Goal: Information Seeking & Learning: Find contact information

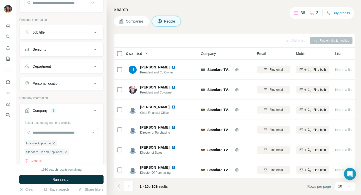
scroll to position [34, 0]
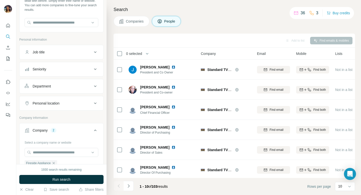
click at [127, 23] on span "Companies" at bounding box center [135, 21] width 18 height 5
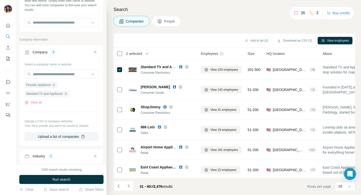
scroll to position [82, 0]
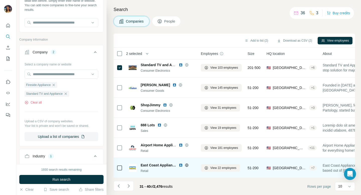
click at [153, 166] on span "East Coast Appliance" at bounding box center [159, 165] width 36 height 5
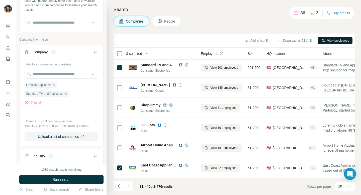
click at [333, 40] on button "View employees" at bounding box center [335, 41] width 35 height 8
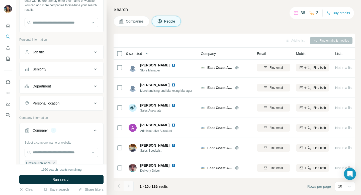
click at [129, 186] on icon "Navigate to next page" at bounding box center [128, 186] width 5 height 5
click at [137, 24] on button "Companies" at bounding box center [132, 21] width 36 height 11
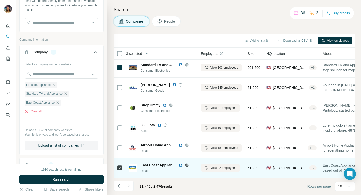
click at [187, 165] on icon at bounding box center [187, 165] width 4 height 4
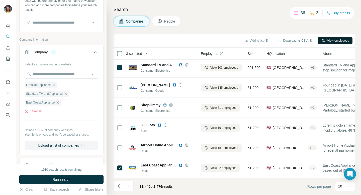
click at [330, 42] on button "View employees" at bounding box center [335, 41] width 35 height 8
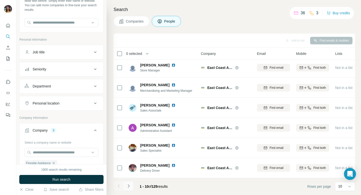
click at [128, 186] on icon "Navigate to next page" at bounding box center [128, 186] width 5 height 5
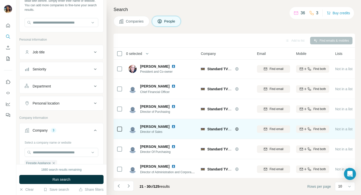
scroll to position [82, 0]
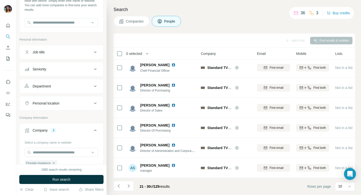
click at [138, 20] on span "Companies" at bounding box center [135, 21] width 18 height 5
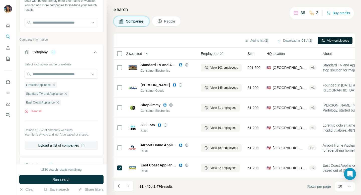
click at [334, 40] on button "View employees" at bounding box center [335, 41] width 35 height 8
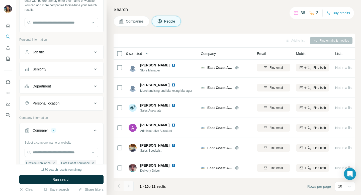
click at [128, 186] on icon "Navigate to next page" at bounding box center [128, 186] width 5 height 5
click at [129, 186] on icon "Navigate to next page" at bounding box center [129, 185] width 2 height 3
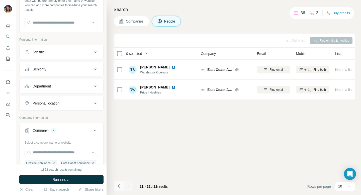
click at [119, 185] on icon "Navigate to previous page" at bounding box center [118, 186] width 5 height 5
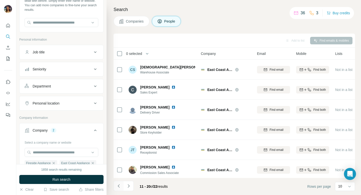
click at [119, 185] on icon "Navigate to previous page" at bounding box center [118, 186] width 5 height 5
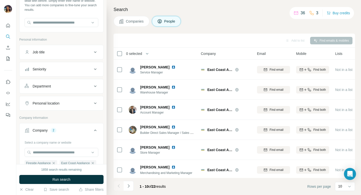
click at [140, 22] on span "Companies" at bounding box center [135, 21] width 18 height 5
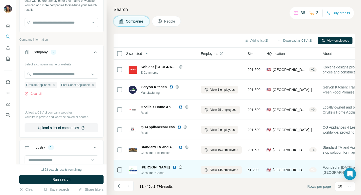
scroll to position [82, 0]
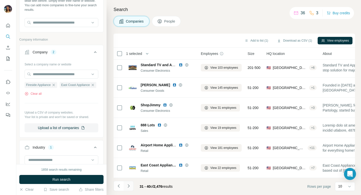
click at [126, 182] on button "Navigate to next page" at bounding box center [129, 186] width 10 height 10
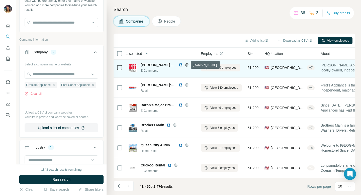
click at [187, 64] on icon at bounding box center [186, 64] width 1 height 3
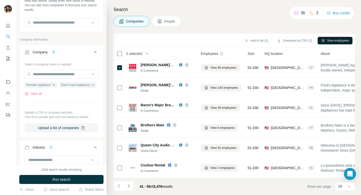
click at [322, 38] on button "View employees" at bounding box center [335, 41] width 35 height 8
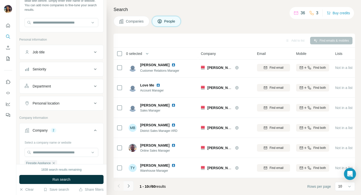
click at [129, 188] on icon "Navigate to next page" at bounding box center [128, 186] width 5 height 5
click at [129, 186] on icon "Navigate to next page" at bounding box center [129, 185] width 2 height 3
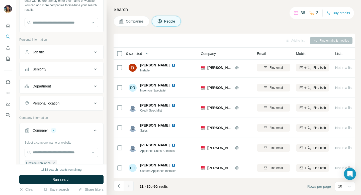
click at [128, 188] on icon "Navigate to next page" at bounding box center [128, 186] width 5 height 5
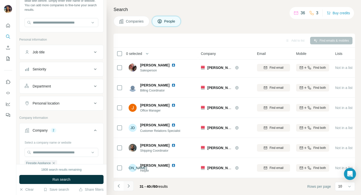
click at [128, 188] on icon "Navigate to next page" at bounding box center [128, 186] width 5 height 5
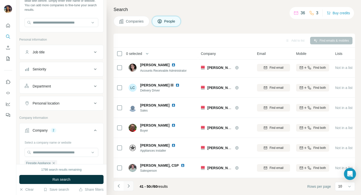
click at [127, 186] on icon "Navigate to next page" at bounding box center [128, 186] width 5 height 5
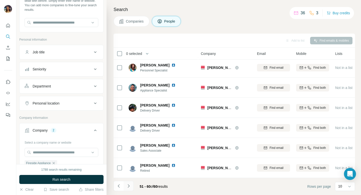
click at [129, 189] on button "Navigate to next page" at bounding box center [129, 186] width 10 height 10
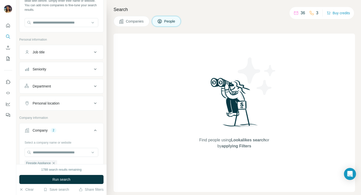
click at [121, 24] on button "Companies" at bounding box center [132, 21] width 36 height 11
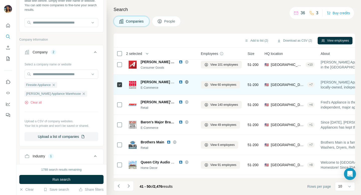
scroll to position [66, 0]
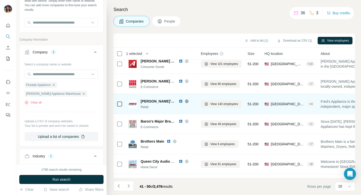
click at [186, 100] on icon at bounding box center [186, 101] width 1 height 3
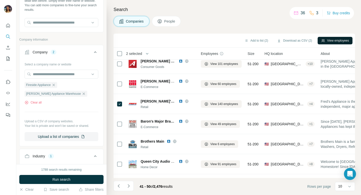
click at [327, 41] on button "View employees" at bounding box center [335, 41] width 35 height 8
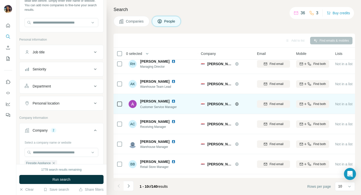
scroll to position [82, 0]
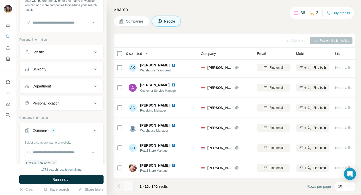
click at [127, 186] on icon "Navigate to next page" at bounding box center [128, 186] width 5 height 5
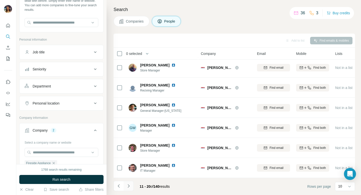
click at [127, 189] on button "Navigate to next page" at bounding box center [129, 186] width 10 height 10
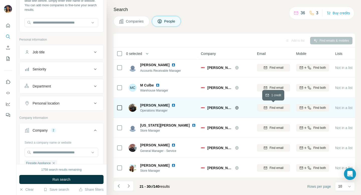
click at [274, 107] on span "Find email" at bounding box center [277, 108] width 14 height 5
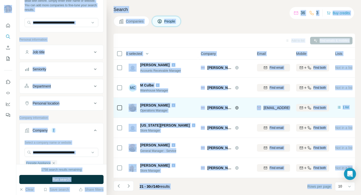
click at [256, 115] on td "[EMAIL_ADDRESS][DOMAIN_NAME]" at bounding box center [273, 108] width 39 height 20
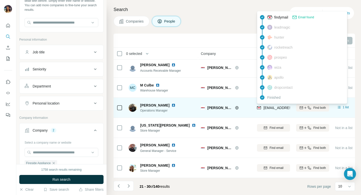
click at [267, 109] on span "[EMAIL_ADDRESS][DOMAIN_NAME]" at bounding box center [293, 108] width 59 height 4
drag, startPoint x: 285, startPoint y: 108, endPoint x: 263, endPoint y: 107, distance: 22.3
click at [263, 107] on div "[EMAIL_ADDRESS][DOMAIN_NAME]" at bounding box center [288, 107] width 62 height 5
drag, startPoint x: 263, startPoint y: 107, endPoint x: 295, endPoint y: 109, distance: 32.2
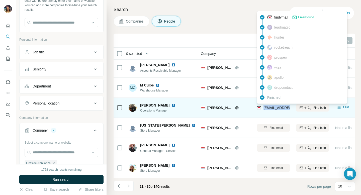
click at [0, 0] on tr "[PERSON_NAME] Operations Manager [PERSON_NAME]'s Appliance [EMAIL_ADDRESS][DOMA…" at bounding box center [0, 0] width 0 height 0
copy tr "[EMAIL_ADDRESS][DOMAIN_NAME]"
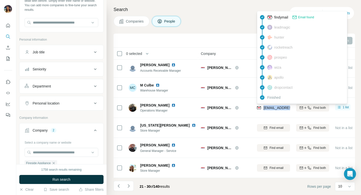
click at [228, 29] on div "Search Companies People Add to list Find emails & mobiles 0 selected People Com…" at bounding box center [234, 97] width 255 height 195
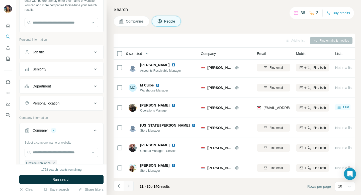
click at [129, 188] on icon "Navigate to next page" at bounding box center [128, 186] width 5 height 5
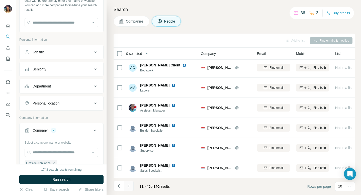
click at [129, 186] on icon "Navigate to next page" at bounding box center [128, 186] width 5 height 5
click at [127, 186] on icon "Navigate to next page" at bounding box center [128, 186] width 5 height 5
click at [128, 188] on icon "Navigate to next page" at bounding box center [128, 186] width 5 height 5
click at [127, 186] on icon "Navigate to next page" at bounding box center [128, 186] width 5 height 5
click at [129, 188] on icon "Navigate to next page" at bounding box center [128, 186] width 5 height 5
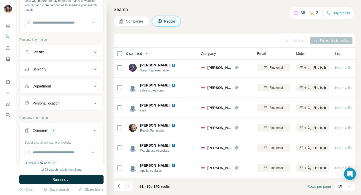
click at [129, 187] on icon "Navigate to next page" at bounding box center [128, 186] width 5 height 5
click at [128, 184] on icon "Navigate to next page" at bounding box center [128, 186] width 5 height 5
click at [130, 187] on icon "Navigate to next page" at bounding box center [128, 186] width 5 height 5
click at [128, 186] on icon "Navigate to next page" at bounding box center [128, 186] width 5 height 5
click at [128, 187] on icon "Navigate to next page" at bounding box center [128, 186] width 5 height 5
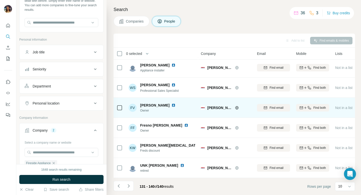
drag, startPoint x: 173, startPoint y: 106, endPoint x: 137, endPoint y: 107, distance: 36.4
click at [137, 107] on div "FV [PERSON_NAME] Owner" at bounding box center [155, 108] width 53 height 10
copy div "[PERSON_NAME]"
click at [265, 109] on icon "button" at bounding box center [266, 108] width 4 height 4
click at [250, 114] on div "[PERSON_NAME]'s Appliance" at bounding box center [226, 108] width 50 height 14
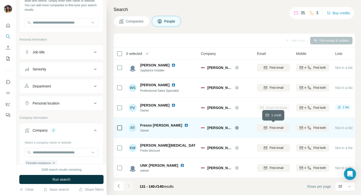
click at [270, 128] on span "Find email" at bounding box center [277, 128] width 14 height 5
click at [127, 18] on button "Companies" at bounding box center [132, 21] width 36 height 11
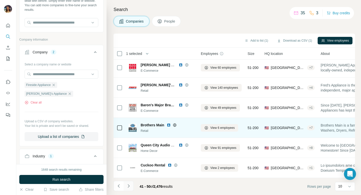
click at [128, 186] on icon "Navigate to next page" at bounding box center [128, 186] width 5 height 5
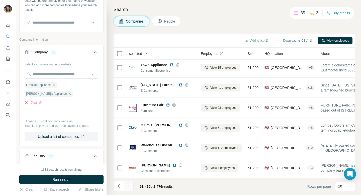
click at [127, 186] on icon "Navigate to next page" at bounding box center [128, 186] width 5 height 5
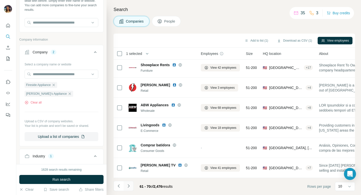
click at [128, 186] on icon "Navigate to next page" at bounding box center [128, 186] width 5 height 5
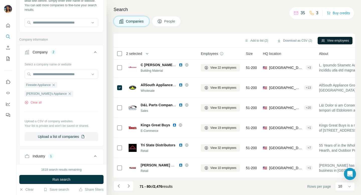
click at [324, 41] on button "View employees" at bounding box center [335, 41] width 35 height 8
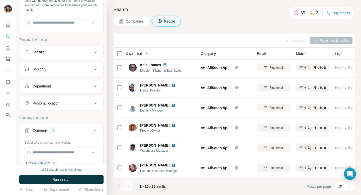
click at [128, 188] on icon "Navigate to next page" at bounding box center [128, 186] width 5 height 5
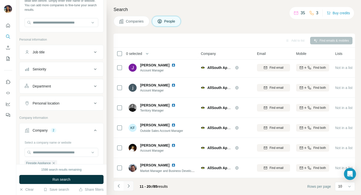
click at [127, 187] on icon "Navigate to next page" at bounding box center [128, 186] width 5 height 5
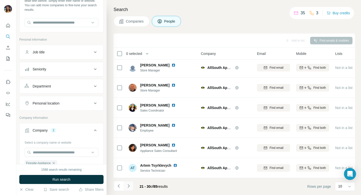
click at [129, 189] on button "Navigate to next page" at bounding box center [129, 186] width 10 height 10
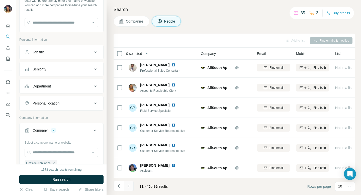
click at [129, 185] on icon "Navigate to next page" at bounding box center [128, 186] width 5 height 5
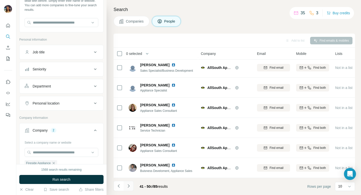
click at [129, 188] on icon "Navigate to next page" at bounding box center [128, 186] width 5 height 5
click at [128, 186] on icon "Navigate to next page" at bounding box center [128, 186] width 5 height 5
click at [130, 185] on icon "Navigate to next page" at bounding box center [128, 186] width 5 height 5
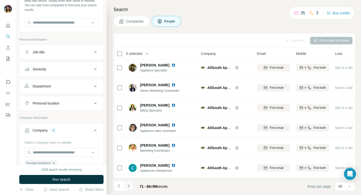
click at [128, 187] on icon "Navigate to next page" at bounding box center [129, 185] width 2 height 3
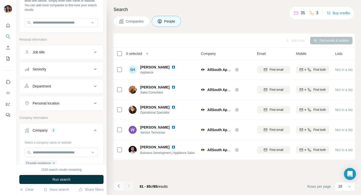
click at [119, 186] on icon "Navigate to previous page" at bounding box center [118, 186] width 5 height 5
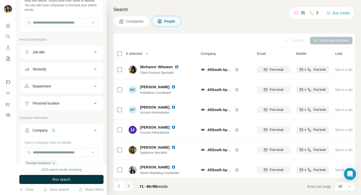
click at [129, 187] on icon "Navigate to next page" at bounding box center [128, 186] width 5 height 5
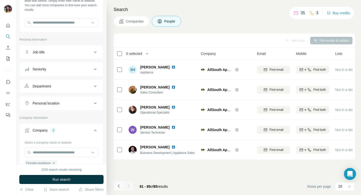
click at [121, 188] on icon "Navigate to previous page" at bounding box center [118, 186] width 5 height 5
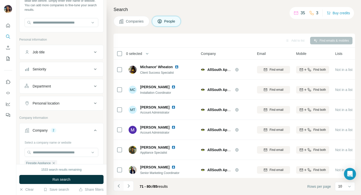
click at [121, 188] on icon "Navigate to previous page" at bounding box center [118, 186] width 5 height 5
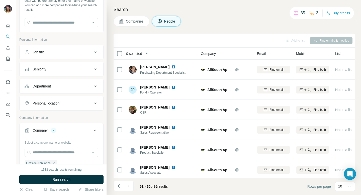
click at [127, 20] on span "Companies" at bounding box center [135, 21] width 18 height 5
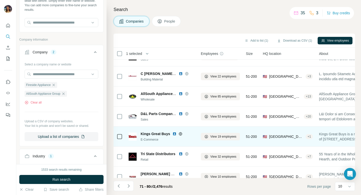
scroll to position [82, 0]
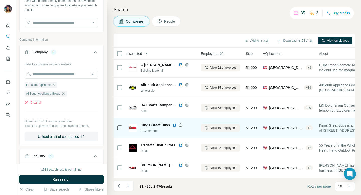
click at [179, 125] on icon at bounding box center [180, 124] width 3 height 3
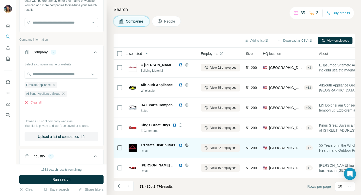
click at [186, 143] on icon at bounding box center [186, 144] width 3 height 3
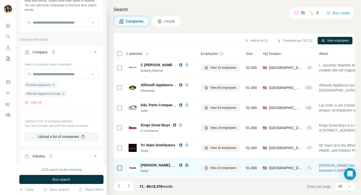
click at [186, 164] on icon at bounding box center [186, 165] width 1 height 3
